Goal: Task Accomplishment & Management: Use online tool/utility

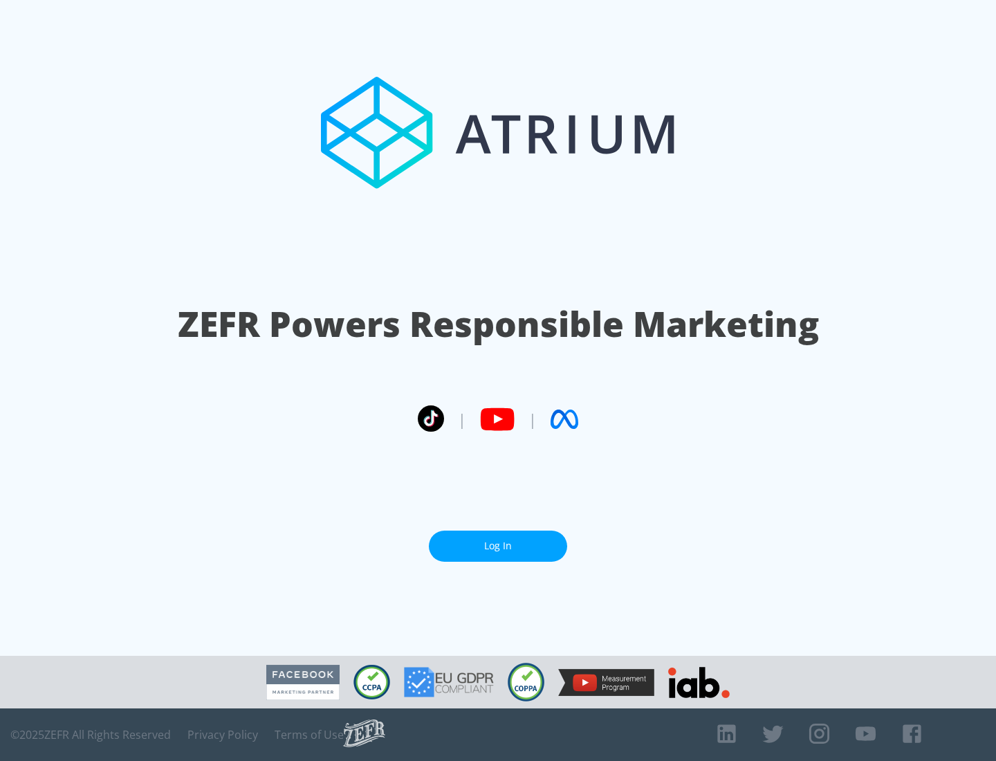
click at [498, 540] on link "Log In" at bounding box center [498, 545] width 138 height 31
